Goal: Information Seeking & Learning: Learn about a topic

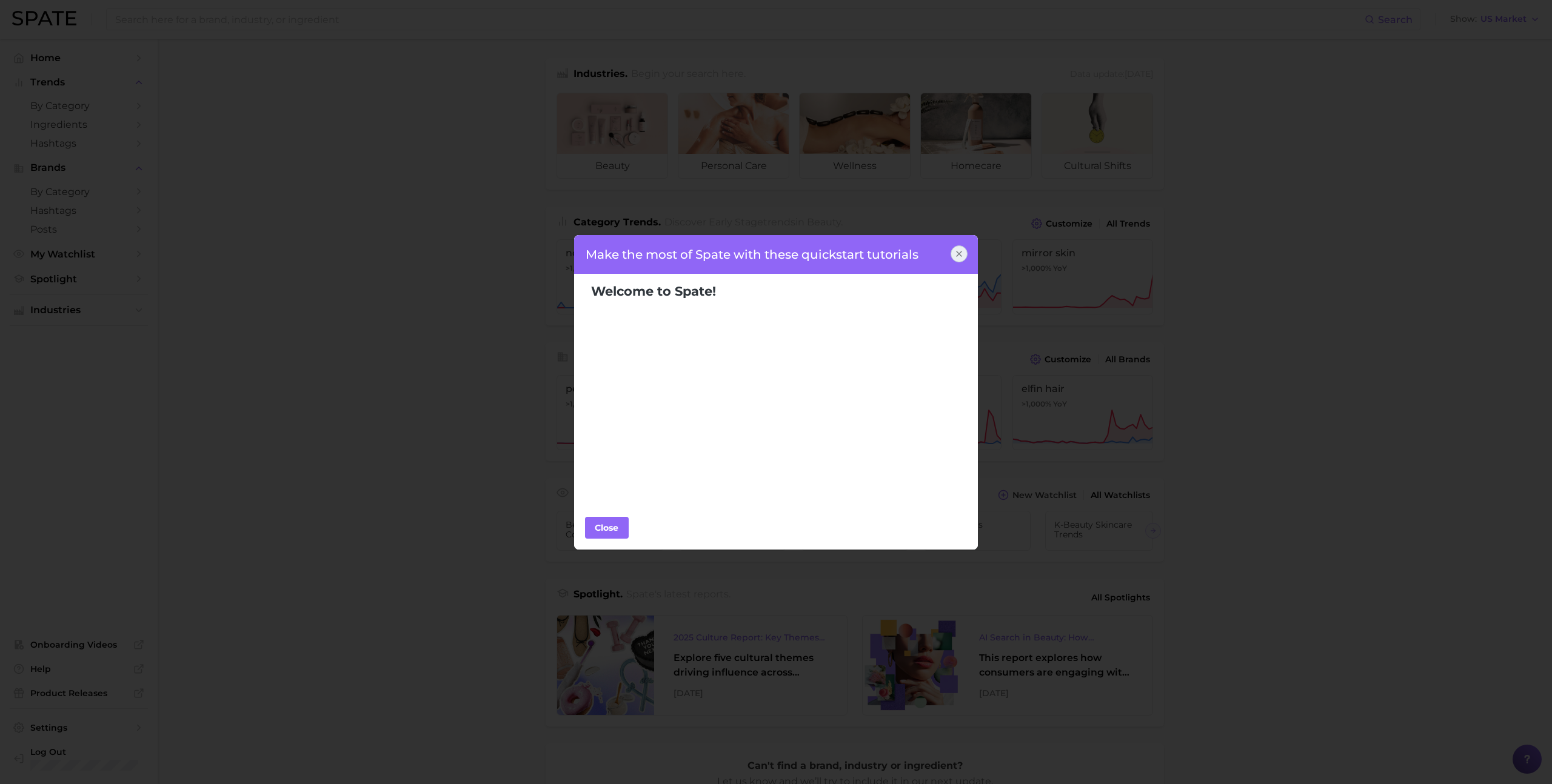
click at [958, 257] on icon at bounding box center [959, 254] width 10 height 10
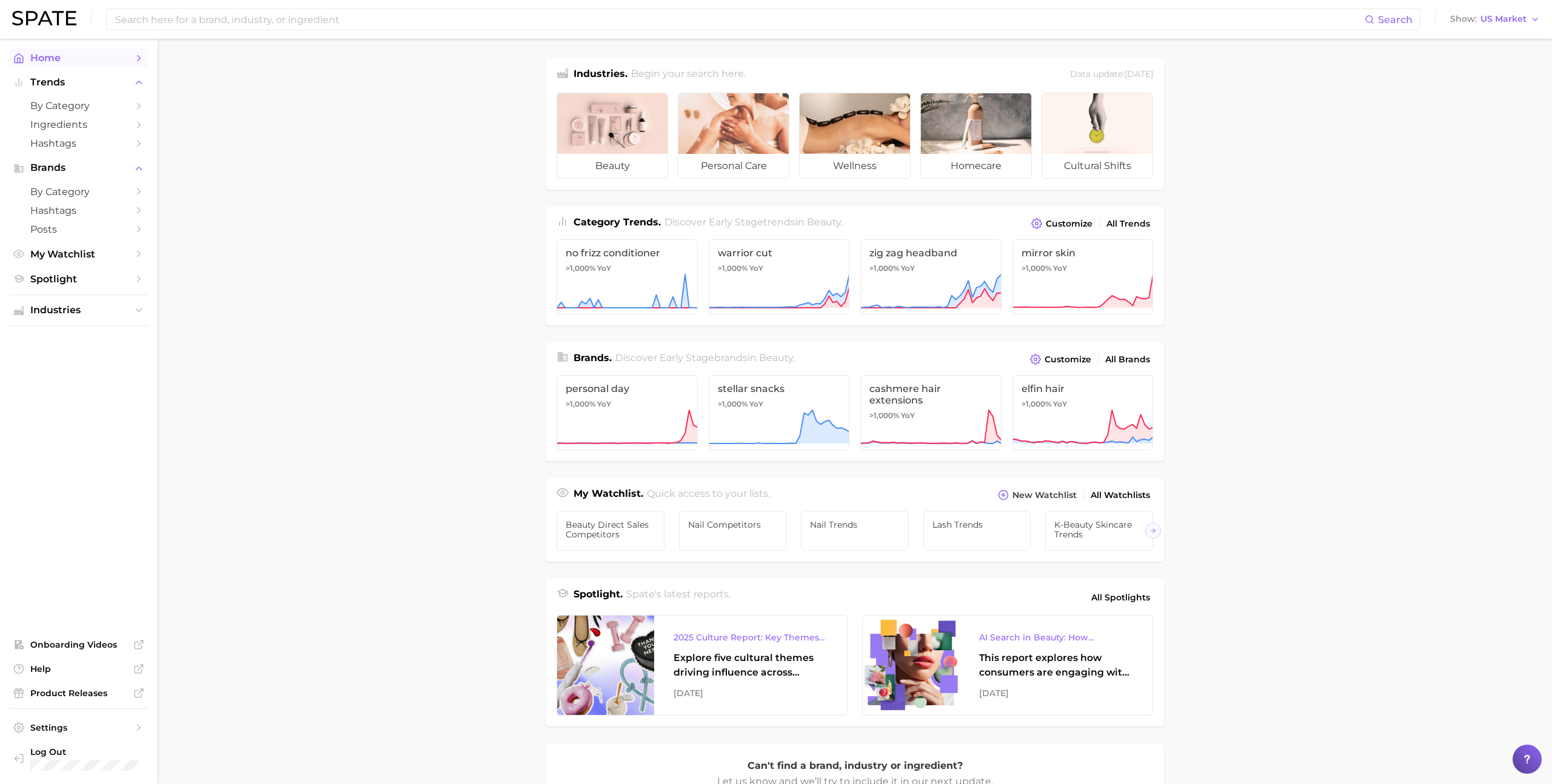
click at [70, 57] on span "Home" at bounding box center [79, 58] width 97 height 12
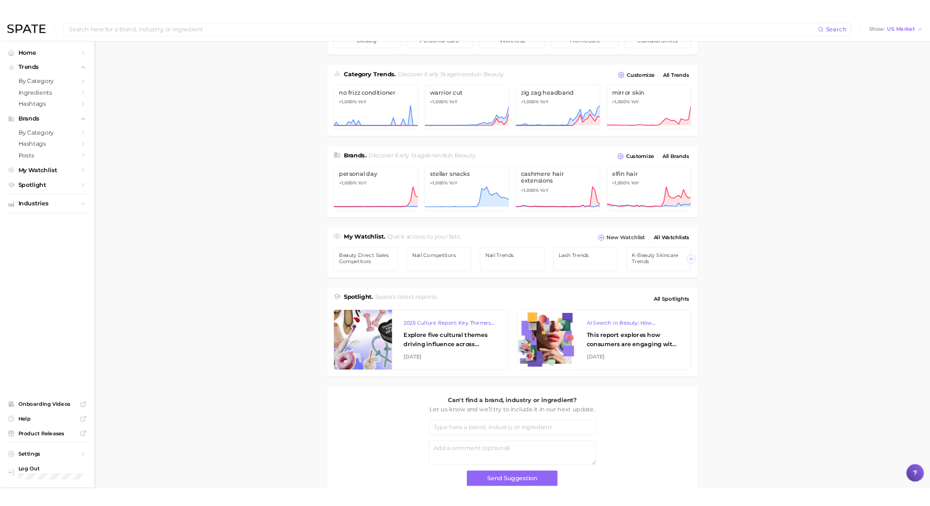
scroll to position [133, 0]
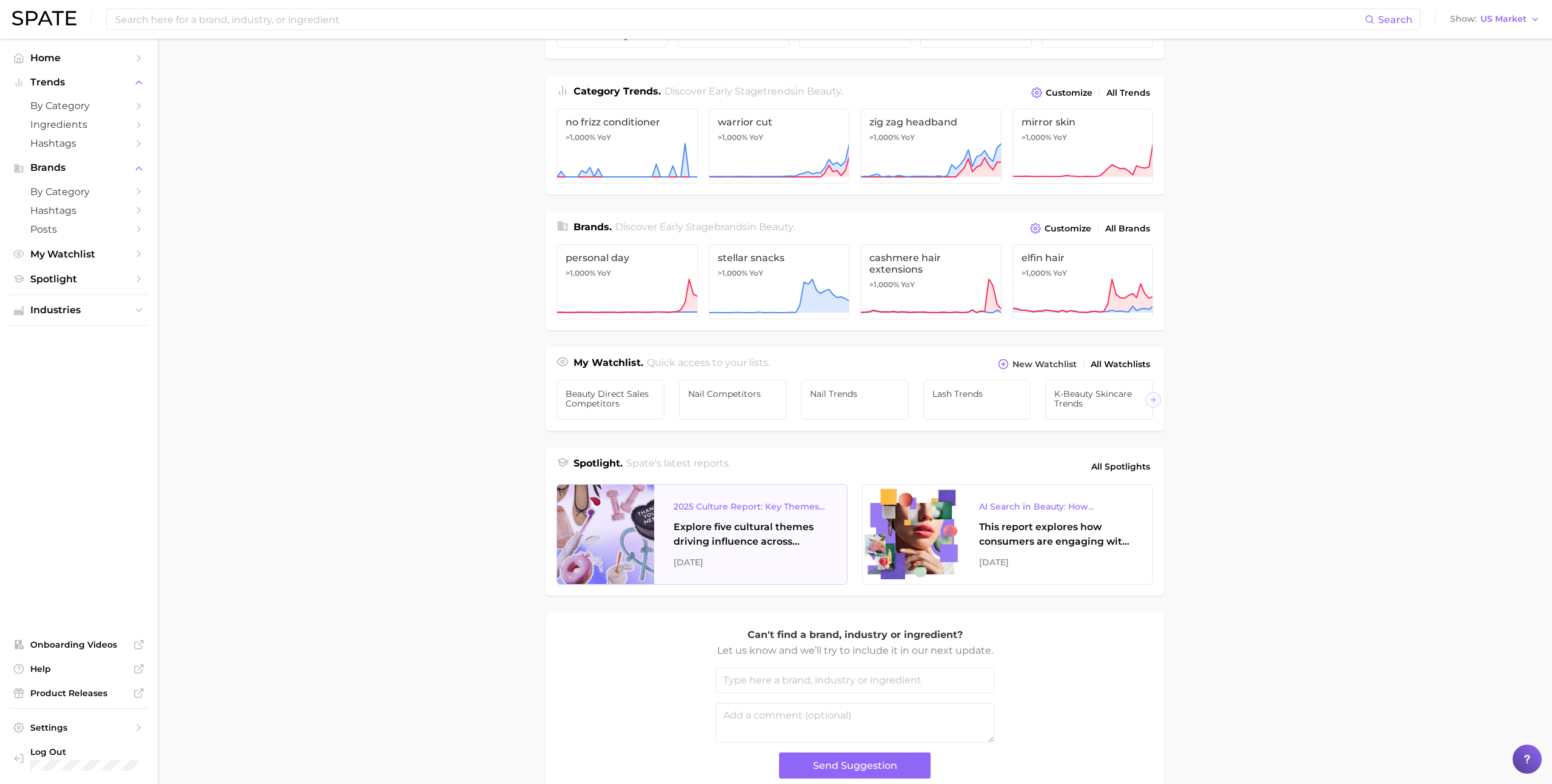
click at [704, 508] on div "2025 Culture Report: Key Themes That Are Shaping Consumer Demand" at bounding box center [750, 506] width 154 height 15
